Goal: Find specific page/section: Find specific page/section

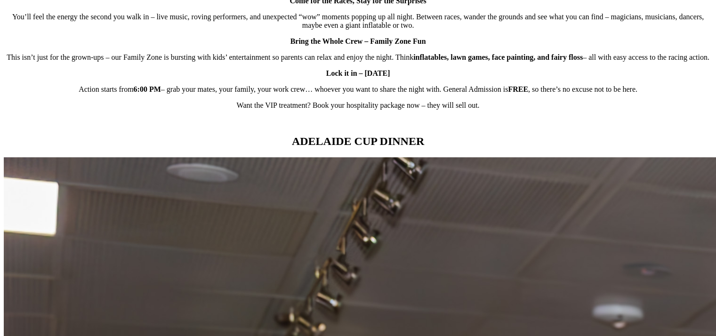
scroll to position [894, 0]
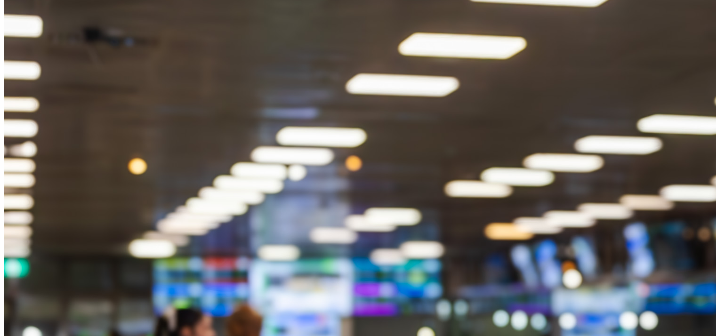
scroll to position [1290, 0]
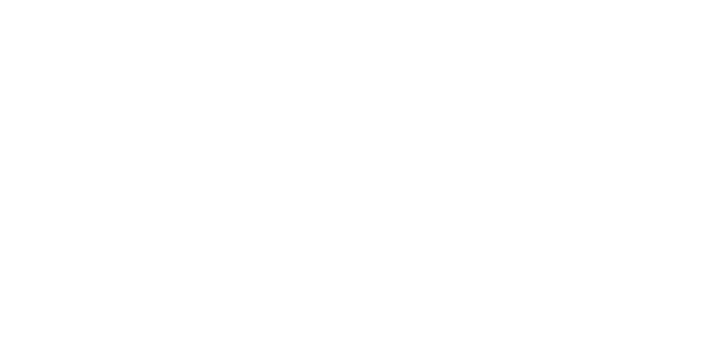
scroll to position [3211, 0]
